Goal: Information Seeking & Learning: Learn about a topic

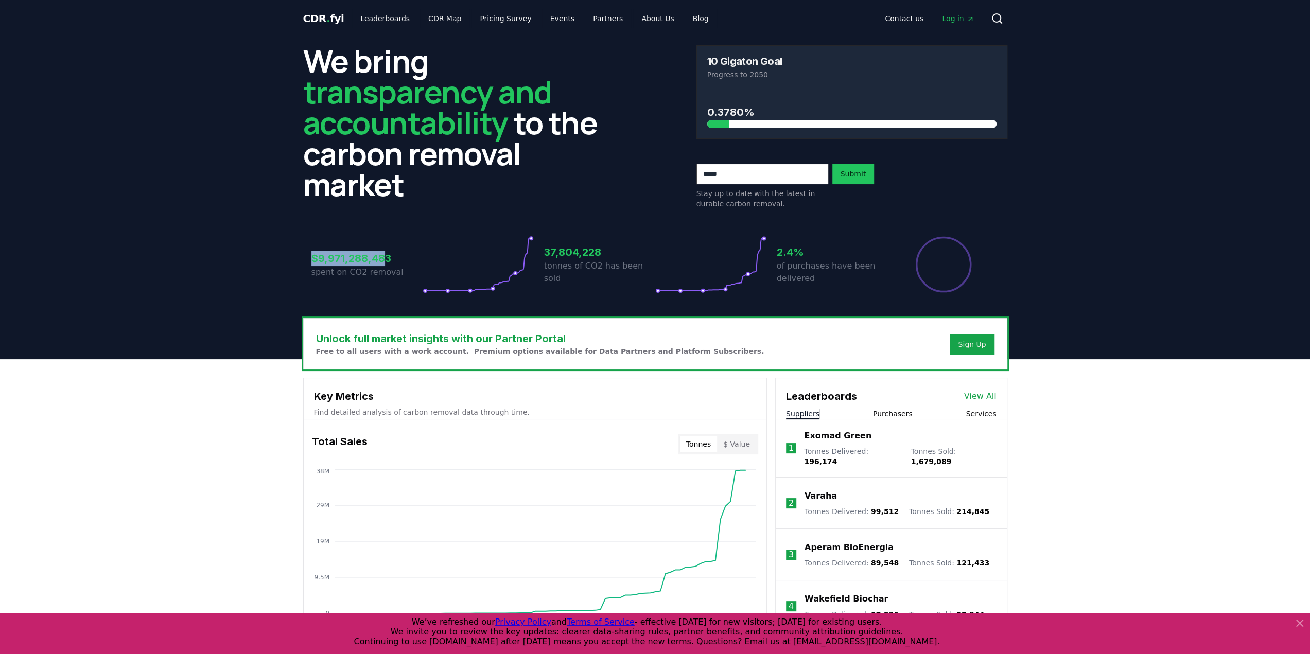
drag, startPoint x: 311, startPoint y: 256, endPoint x: 388, endPoint y: 257, distance: 76.7
click at [388, 257] on h3 "$9,971,288,483" at bounding box center [366, 258] width 111 height 15
click at [388, 258] on h3 "$9,971,288,483" at bounding box center [366, 258] width 111 height 15
drag, startPoint x: 391, startPoint y: 258, endPoint x: 310, endPoint y: 258, distance: 80.8
click at [310, 258] on div "$9,971,288,483 spent on CO2 removal 37,804,228 tonnes of CO2 has been sold 2.4%…" at bounding box center [655, 258] width 704 height 86
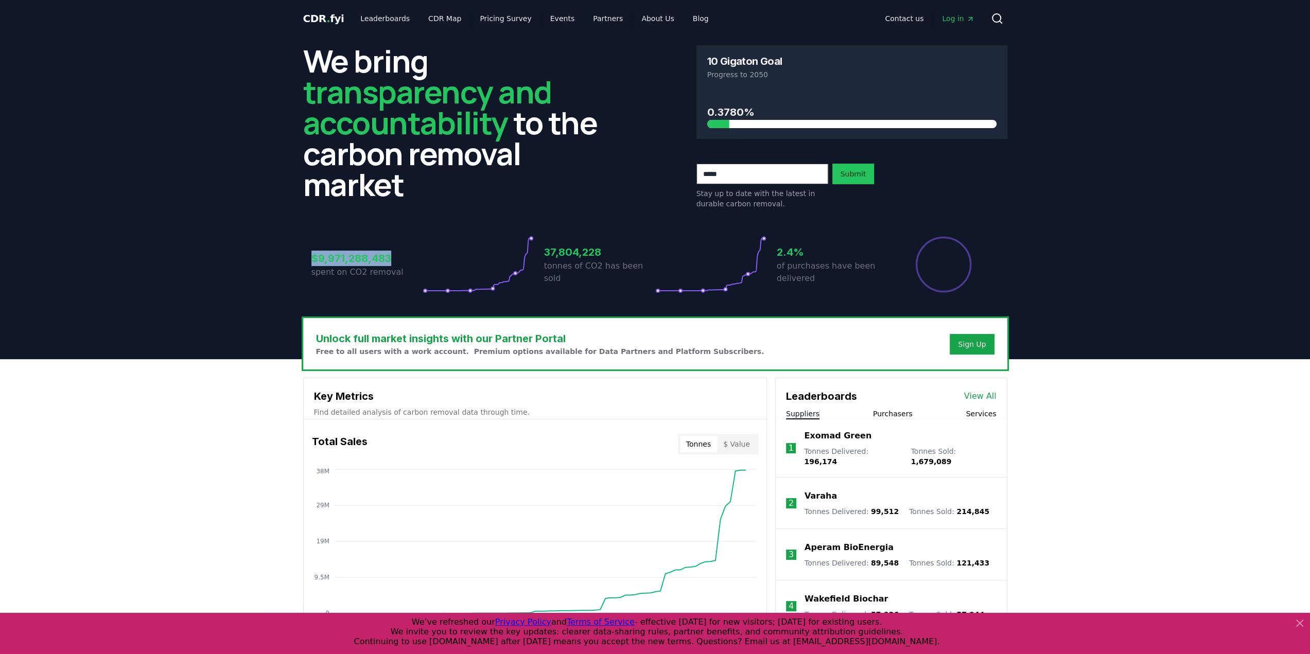
click at [310, 258] on div "$9,971,288,483 spent on CO2 removal 37,804,228 tonnes of CO2 has been sold 2.4%…" at bounding box center [655, 258] width 704 height 86
click at [323, 261] on div "$9,971,288,483 spent on CO2 removal 37,804,228 tonnes of CO2 has been sold 2.4%…" at bounding box center [655, 258] width 704 height 86
click at [352, 251] on h3 "$9,971,288,483" at bounding box center [366, 258] width 111 height 15
click at [347, 257] on h3 "$9,971,288,483" at bounding box center [366, 258] width 111 height 15
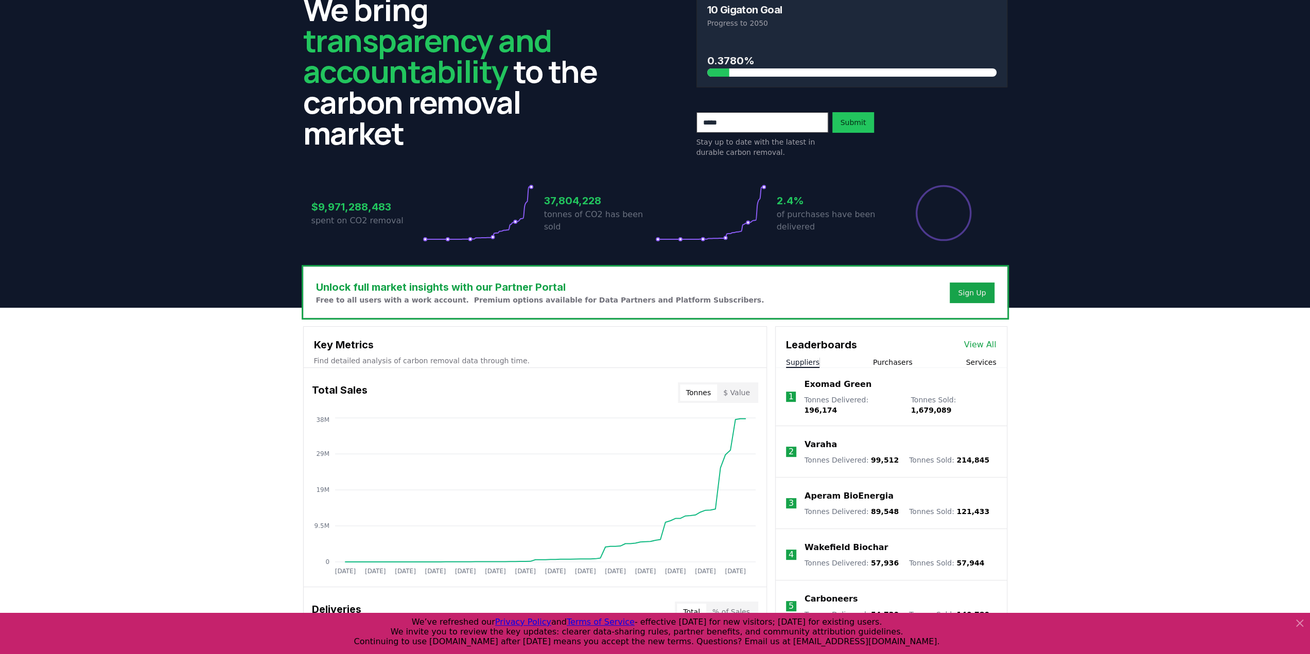
scroll to position [103, 0]
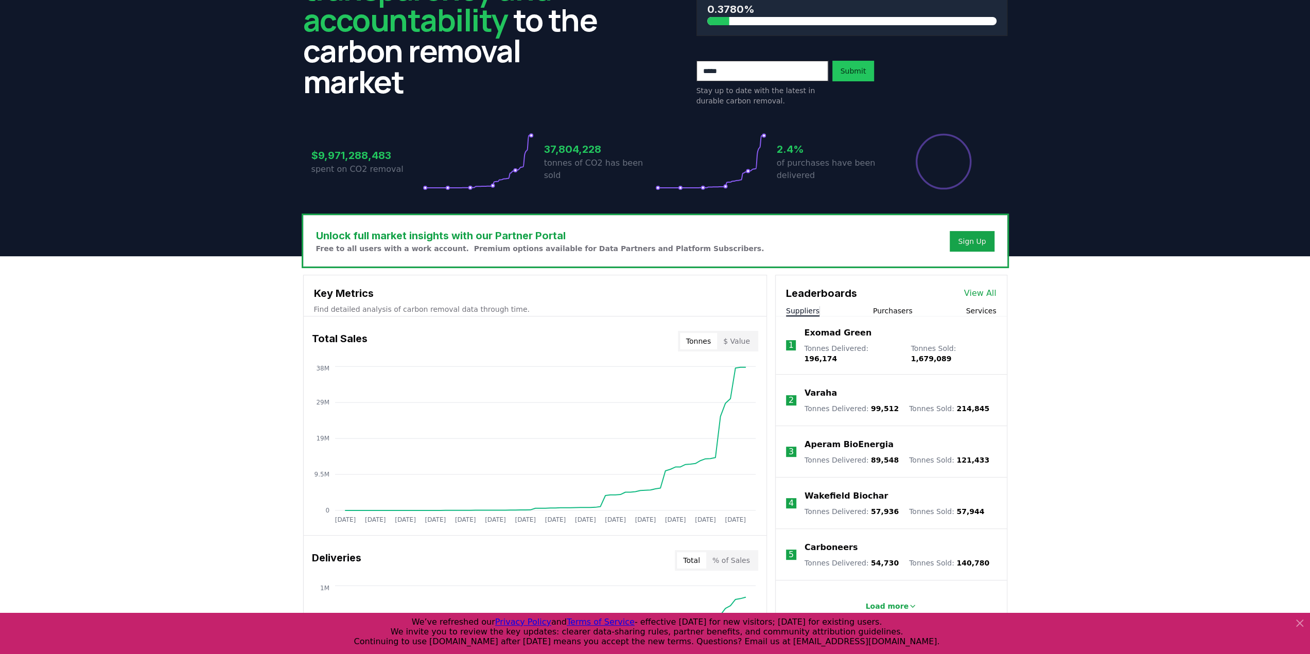
click at [1300, 627] on icon at bounding box center [1299, 623] width 12 height 12
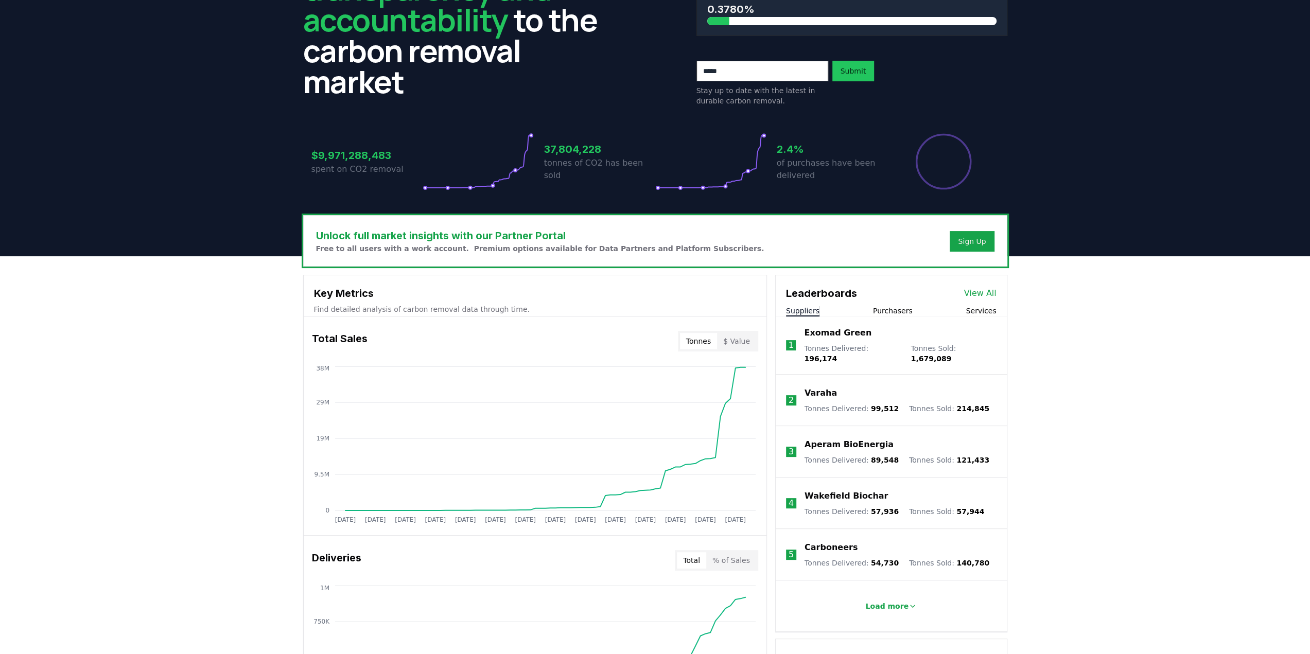
click at [742, 339] on button "$ Value" at bounding box center [736, 341] width 39 height 16
click at [695, 343] on button "Tonnes" at bounding box center [698, 341] width 37 height 16
click at [754, 341] on button "$ Value" at bounding box center [736, 341] width 39 height 16
click at [721, 341] on button "$ Value" at bounding box center [736, 341] width 39 height 16
click at [705, 342] on button "Tonnes" at bounding box center [698, 341] width 37 height 16
